Goal: Check status: Check status

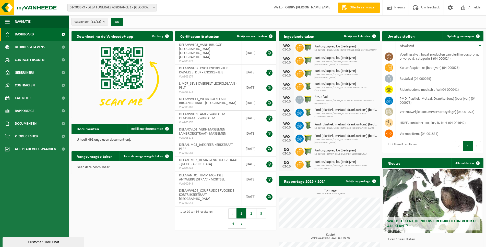
click at [102, 21] on button "Vestigingen (82/82)" at bounding box center [90, 22] width 37 height 8
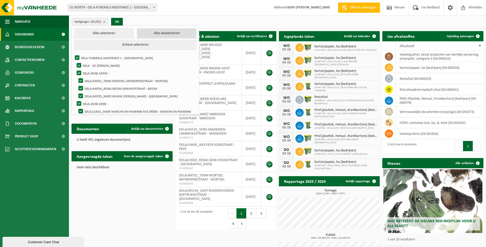
click at [168, 34] on button "Alles deselecteren" at bounding box center [166, 33] width 59 height 10
checkbox input "false"
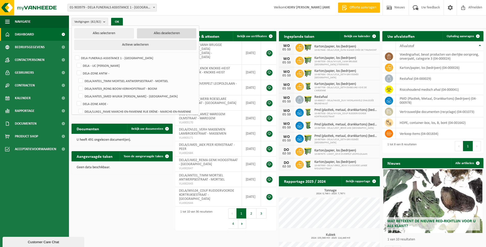
checkbox input "false"
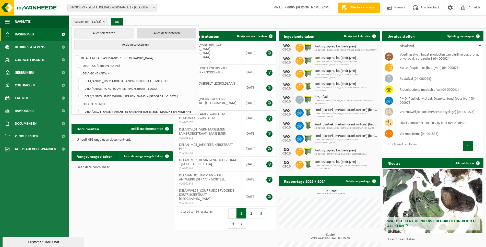
checkbox input "false"
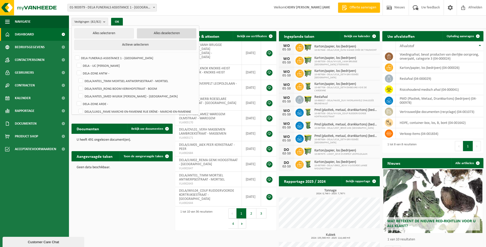
checkbox input "false"
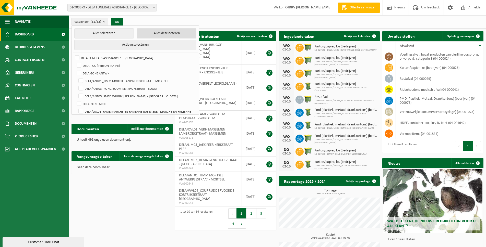
checkbox input "false"
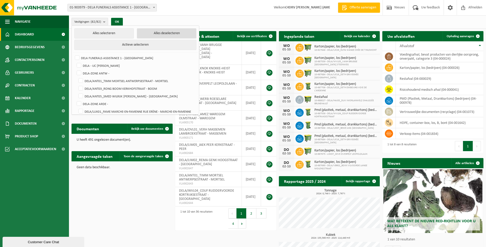
checkbox input "false"
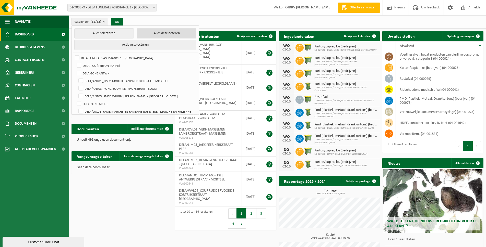
checkbox input "false"
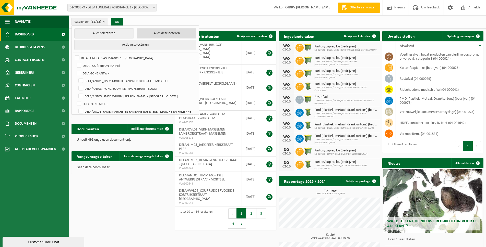
checkbox input "false"
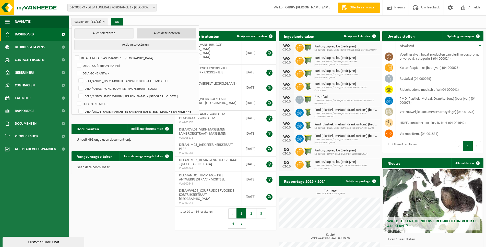
checkbox input "false"
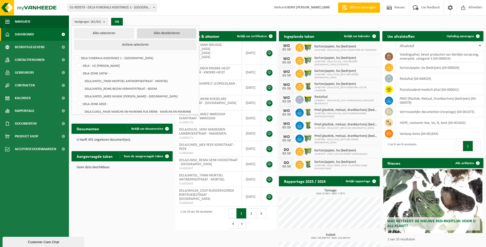
checkbox input "false"
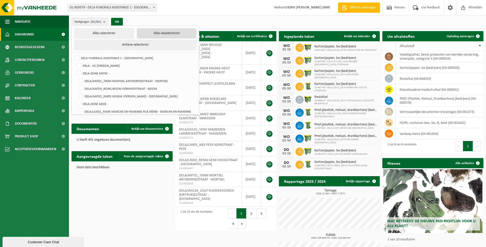
checkbox input "false"
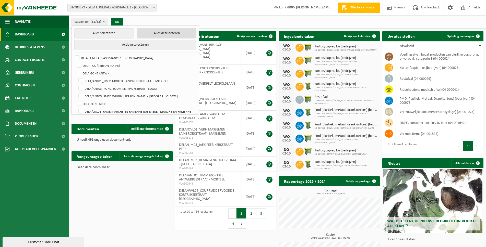
checkbox input "false"
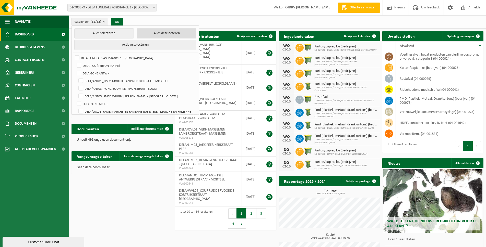
checkbox input "false"
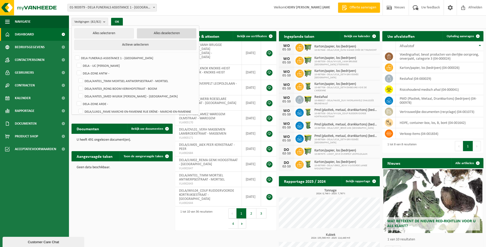
checkbox input "false"
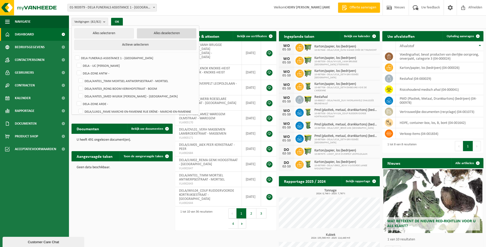
checkbox input "false"
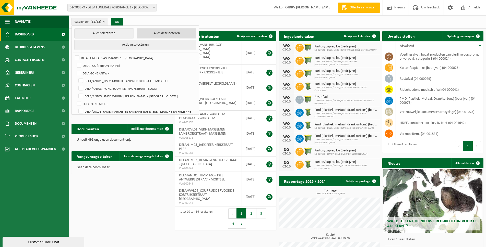
checkbox input "false"
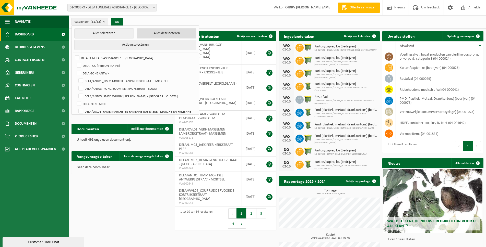
checkbox input "false"
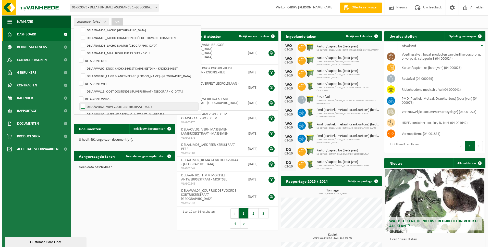
scroll to position [562, 0]
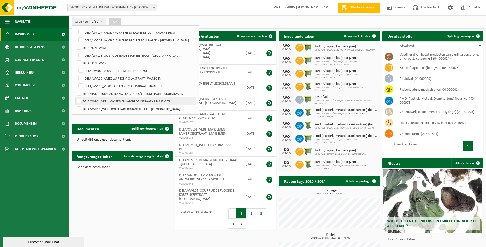
click at [77, 100] on label "DELA/OVL01_VERH MASSEMEN LAMBROEKSTRAAT - MASSEMEN" at bounding box center [136, 102] width 120 height 8
click at [75, 98] on input "DELA/OVL01_VERH MASSEMEN LAMBROEKSTRAAT - MASSEMEN" at bounding box center [75, 97] width 0 height 0
checkbox input "true"
click at [110, 22] on div "OK" at bounding box center [115, 22] width 13 height 8
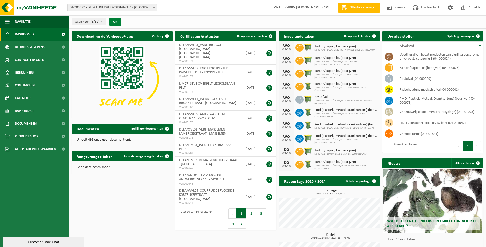
click at [115, 22] on button "OK" at bounding box center [115, 22] width 12 height 8
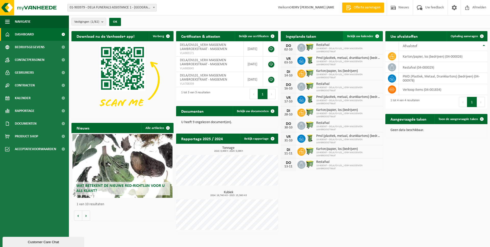
click at [359, 35] on span "Bekijk uw kalender" at bounding box center [360, 36] width 26 height 3
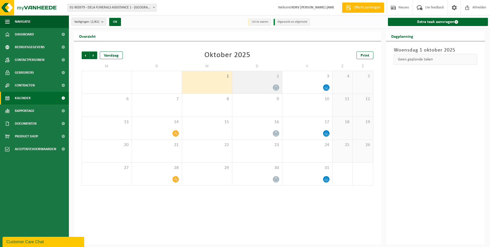
click at [279, 83] on div "2" at bounding box center [257, 82] width 50 height 22
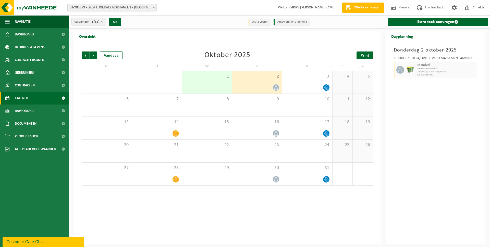
click at [364, 56] on span "Print" at bounding box center [365, 56] width 9 height 4
click at [92, 54] on span "Volgende" at bounding box center [94, 56] width 8 height 8
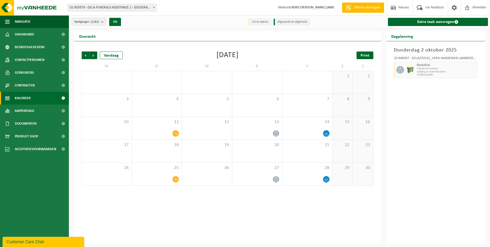
click at [364, 55] on span "Print" at bounding box center [365, 56] width 9 height 4
click at [96, 55] on span "Volgende" at bounding box center [94, 56] width 8 height 8
